Goal: Transaction & Acquisition: Purchase product/service

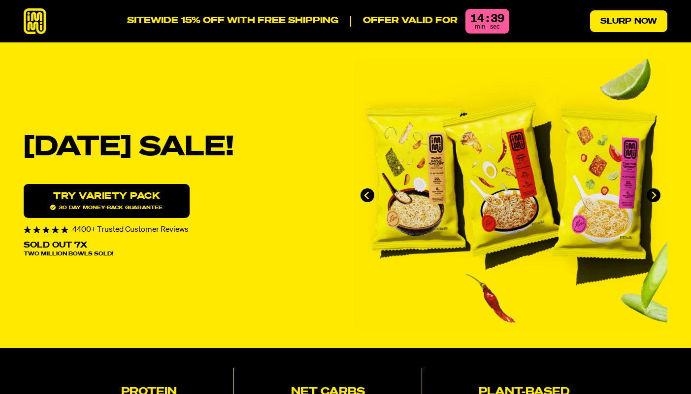
click at [601, 20] on link "Slurp Now" at bounding box center [628, 21] width 77 height 22
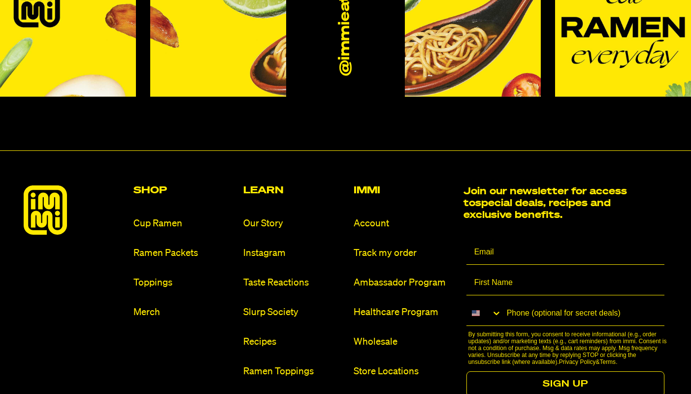
scroll to position [5825, 0]
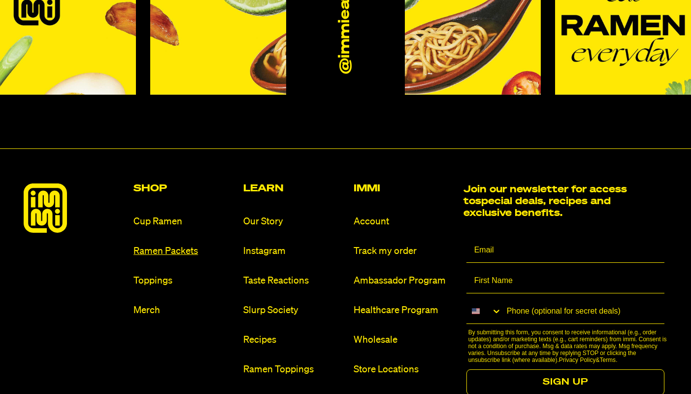
click at [178, 244] on link "Ramen Packets" at bounding box center [185, 250] width 102 height 13
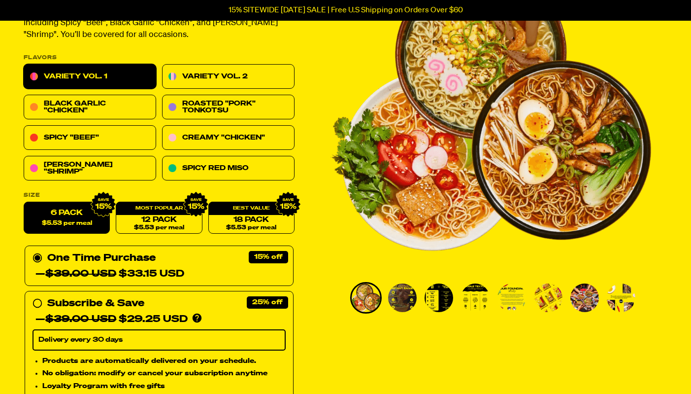
scroll to position [120, 0]
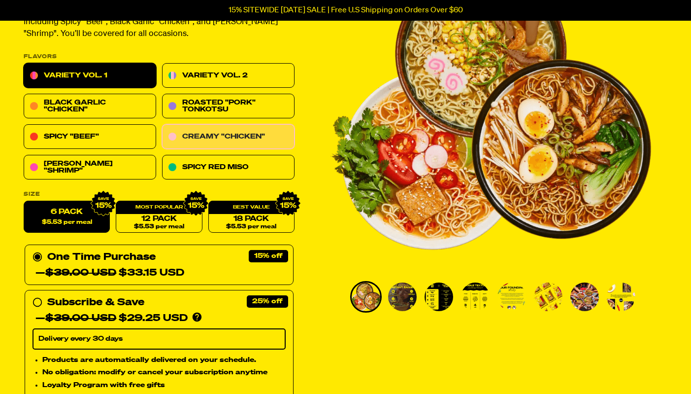
click at [207, 132] on link "Creamy "Chicken"" at bounding box center [228, 137] width 133 height 25
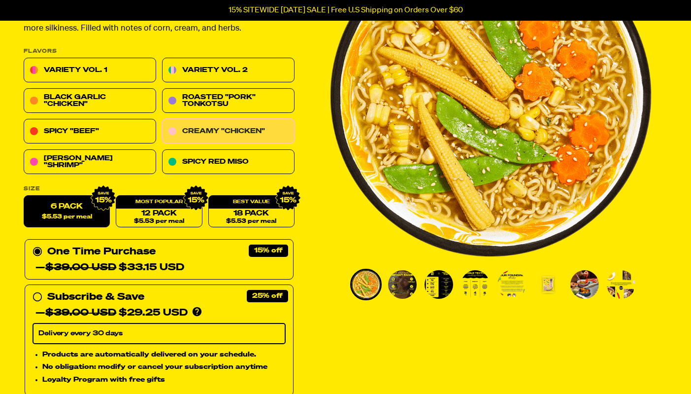
scroll to position [124, 0]
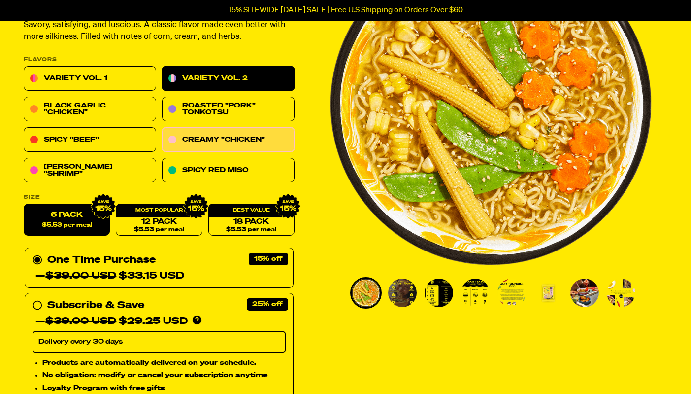
click at [207, 69] on link "Variety Vol. 2" at bounding box center [228, 79] width 133 height 25
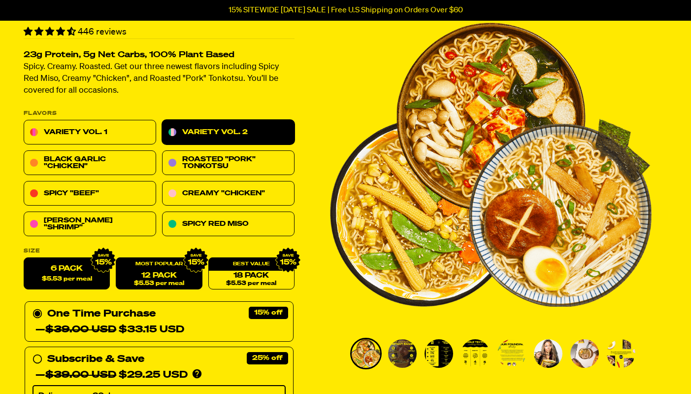
scroll to position [63, 0]
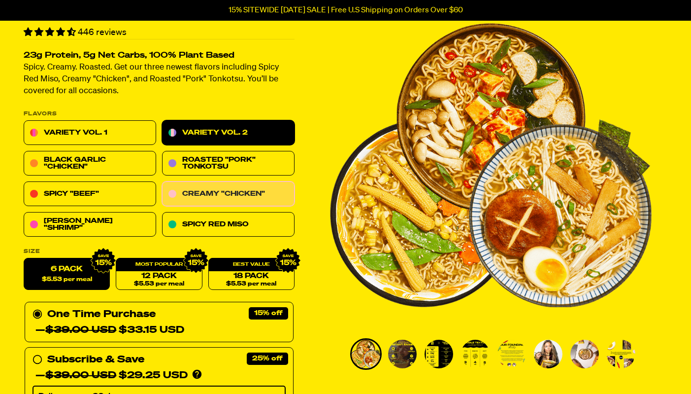
click at [189, 189] on link "Creamy "Chicken"" at bounding box center [228, 194] width 133 height 25
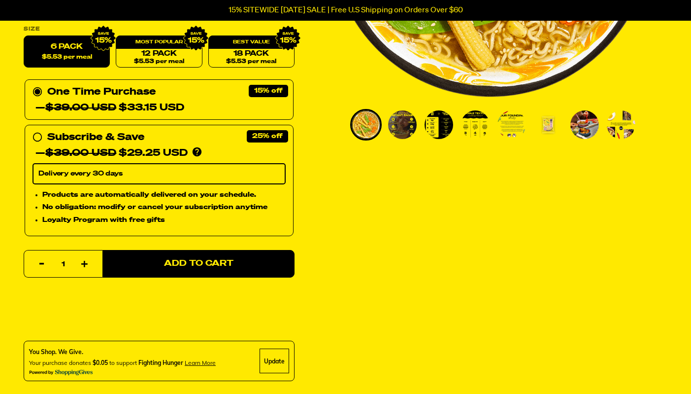
scroll to position [312, 0]
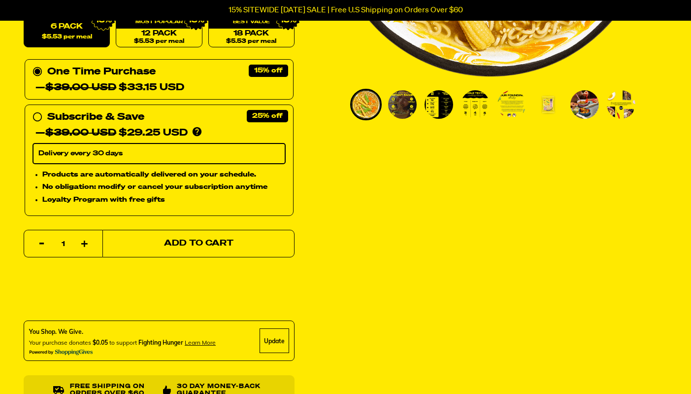
click at [172, 240] on span "Add to Cart" at bounding box center [198, 244] width 69 height 8
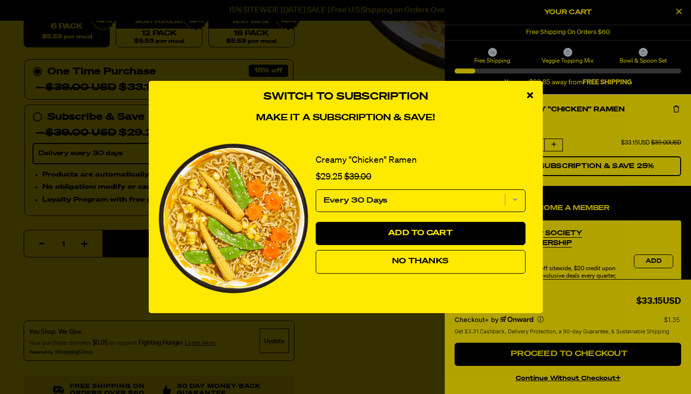
click at [372, 268] on button "No Thanks" at bounding box center [421, 262] width 210 height 24
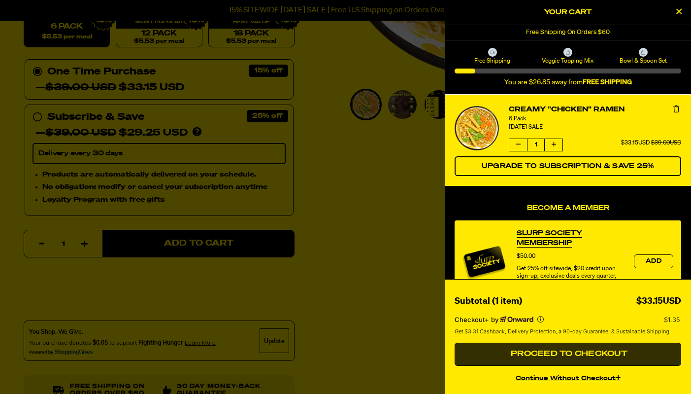
click at [540, 354] on span "Proceed to Checkout" at bounding box center [568, 354] width 119 height 8
